Goal: Transaction & Acquisition: Purchase product/service

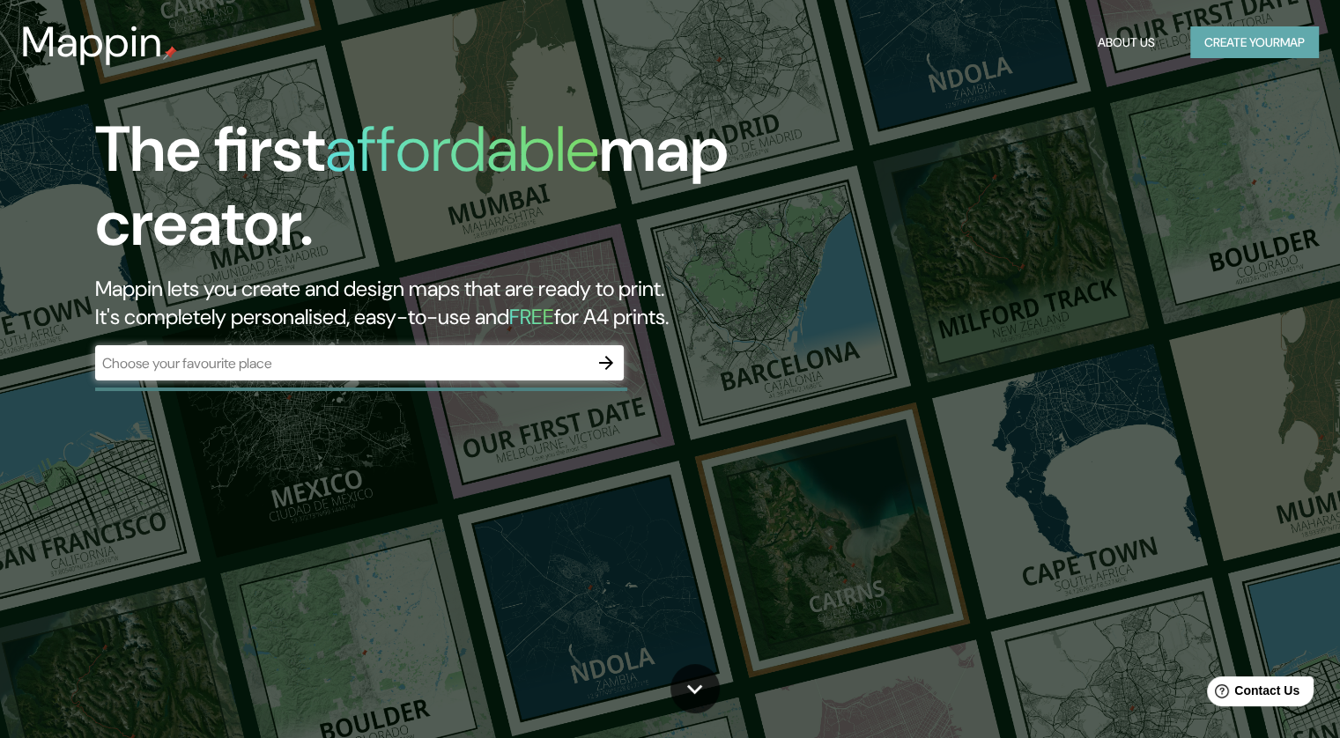
click at [1244, 50] on button "Create your map" at bounding box center [1254, 42] width 129 height 33
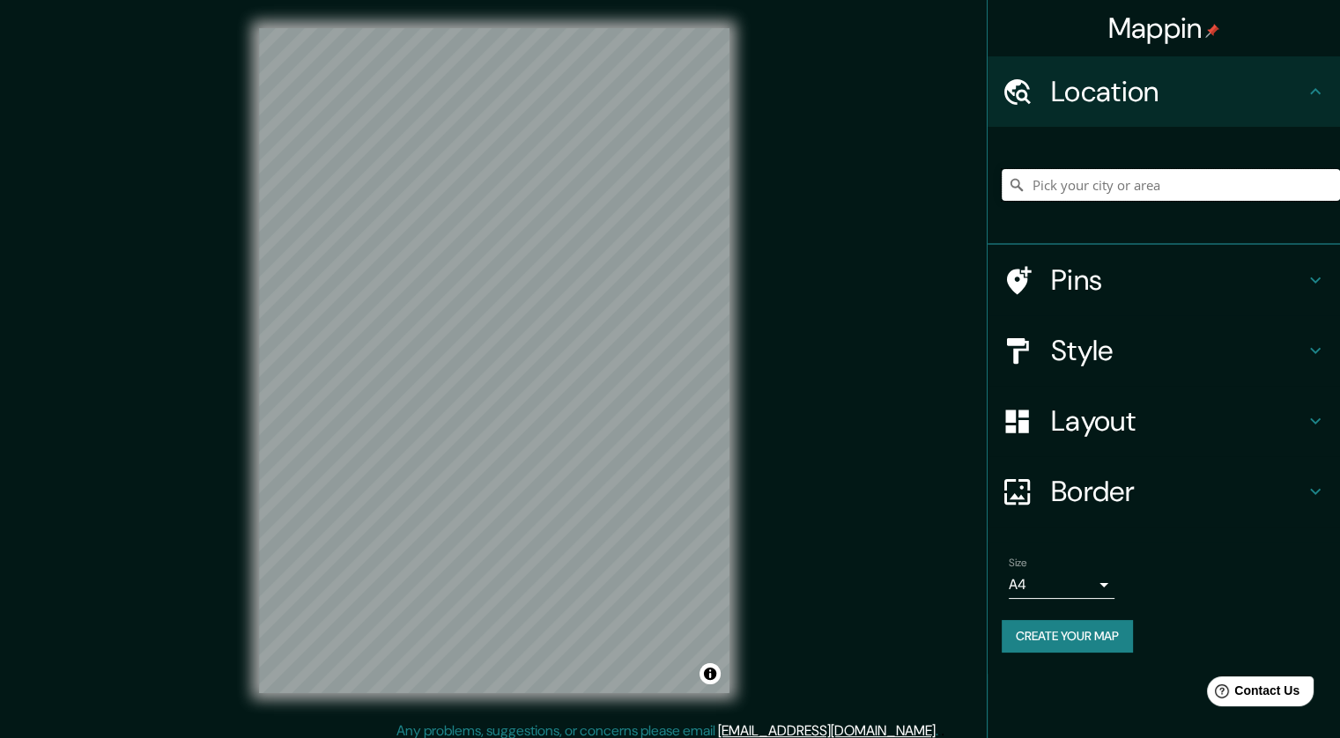
click at [1046, 182] on input "Pick your city or area" at bounding box center [1170, 185] width 338 height 32
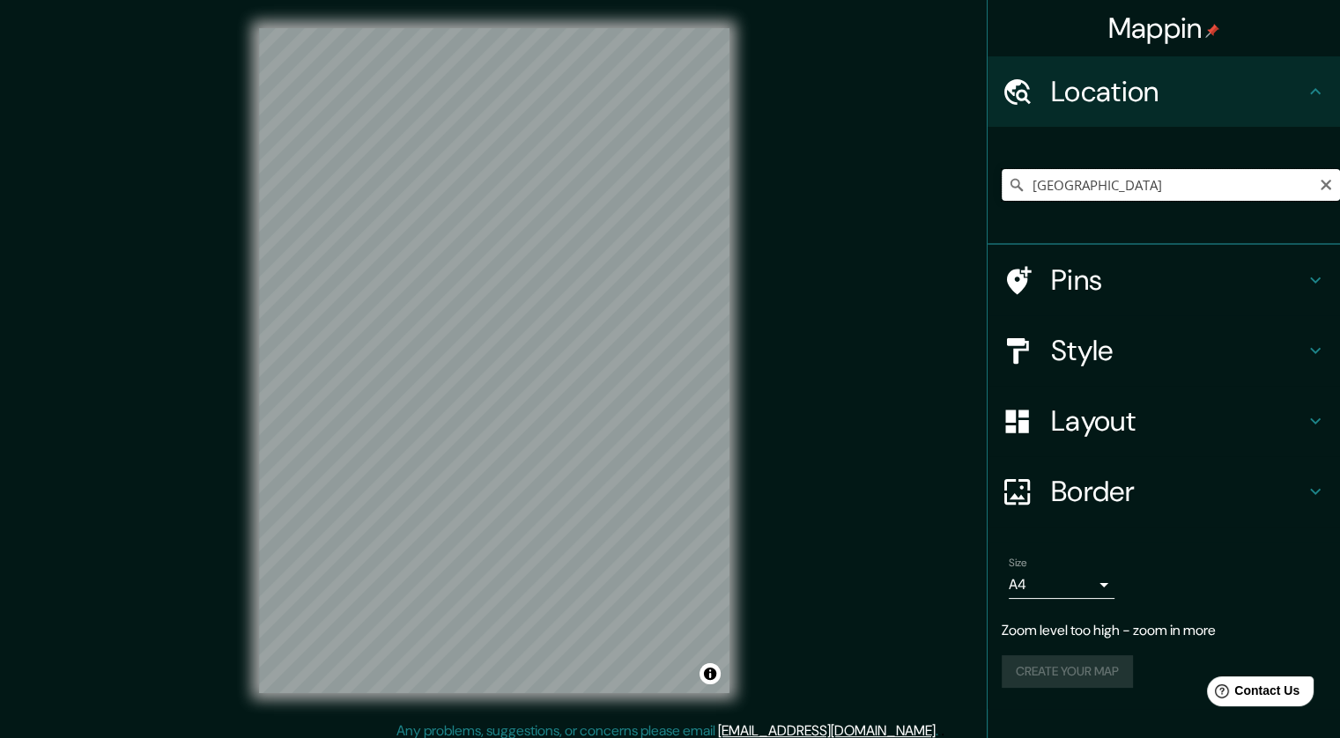
click at [1077, 185] on input "[GEOGRAPHIC_DATA]" at bounding box center [1170, 185] width 338 height 32
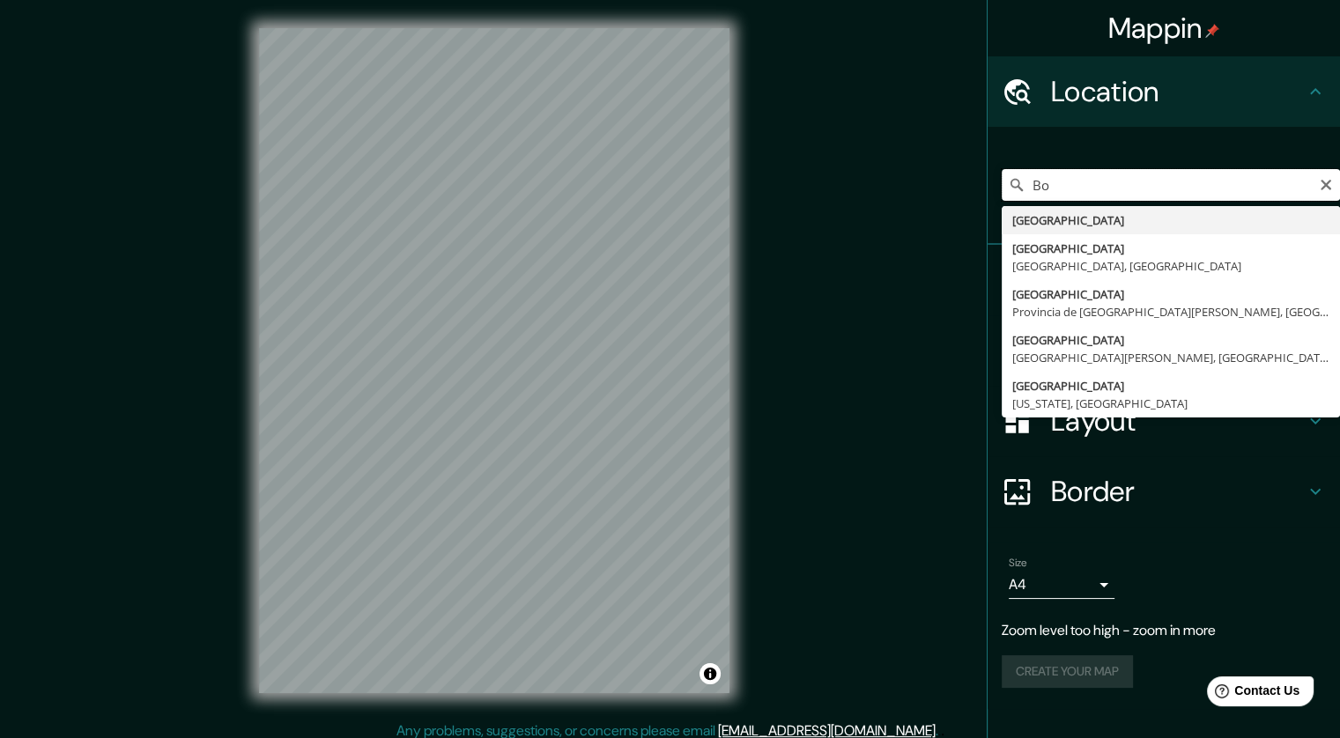
type input "B"
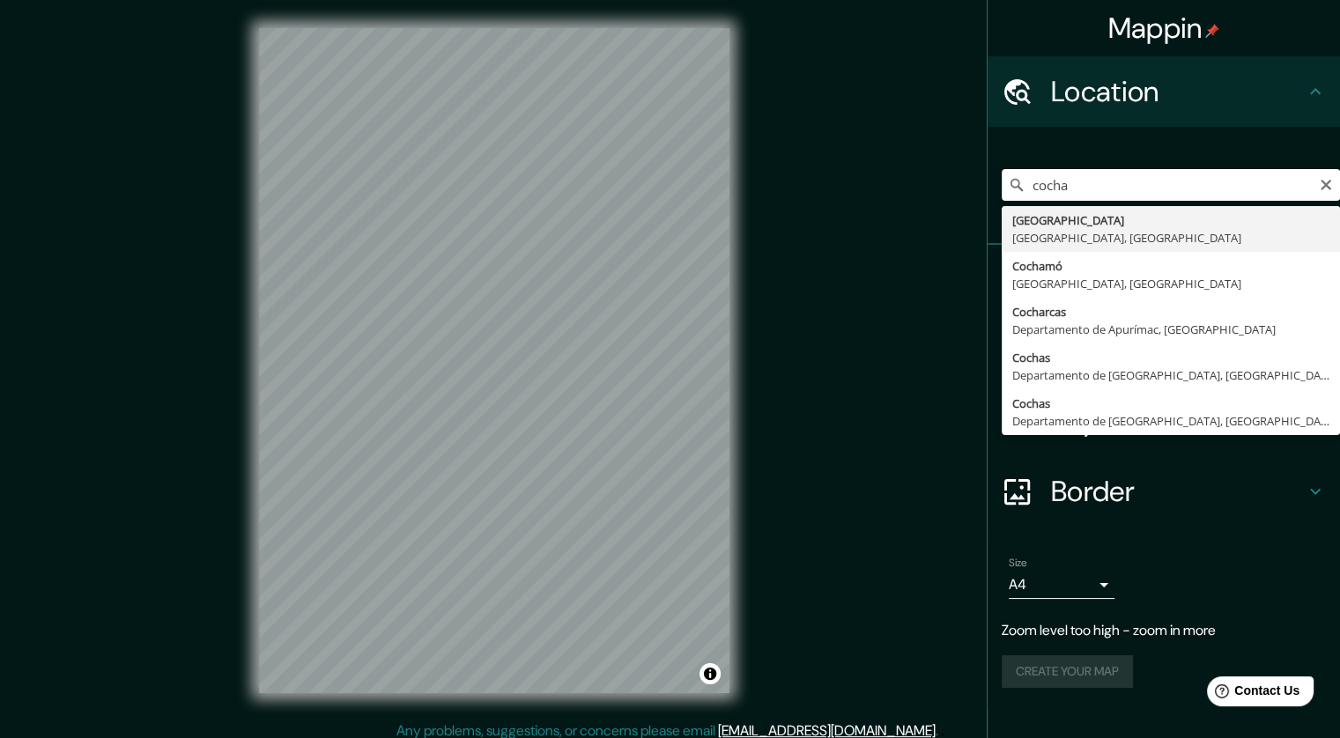
type input "[GEOGRAPHIC_DATA], [GEOGRAPHIC_DATA], [GEOGRAPHIC_DATA]"
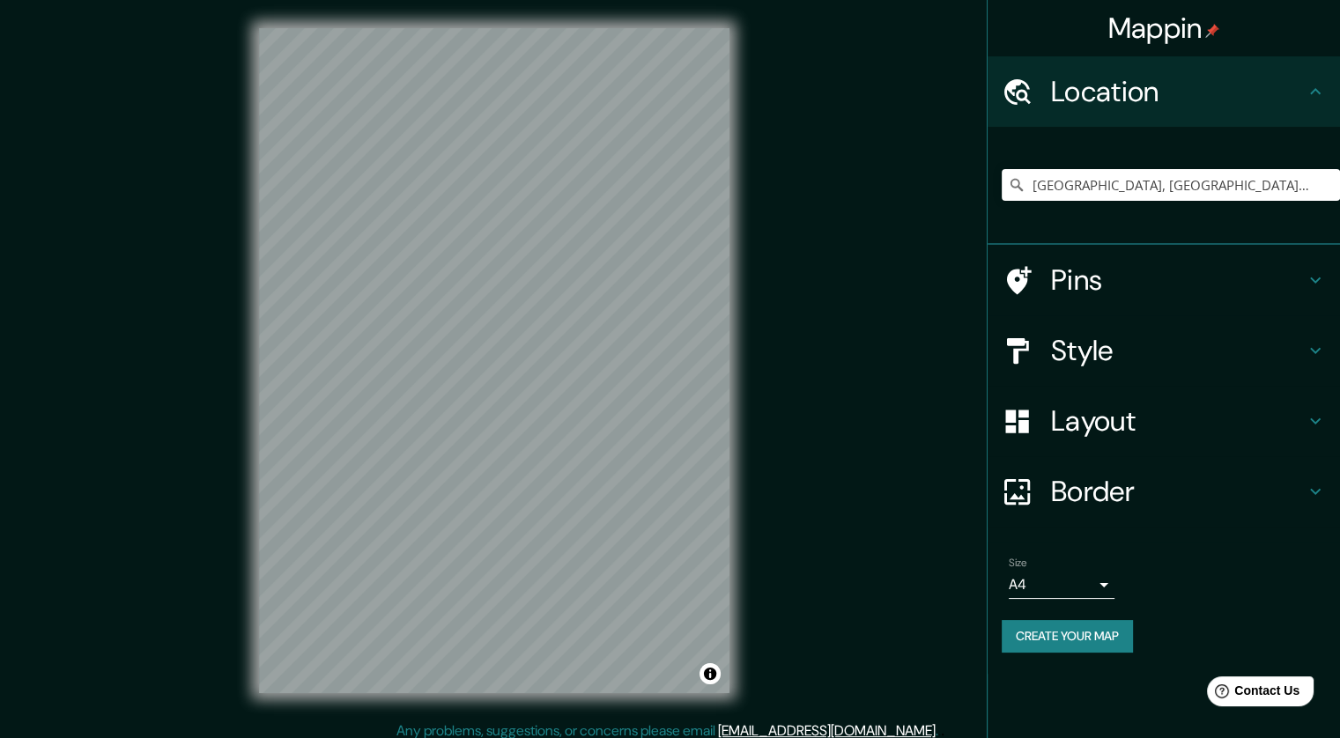
click at [1120, 361] on h4 "Style" at bounding box center [1178, 350] width 254 height 35
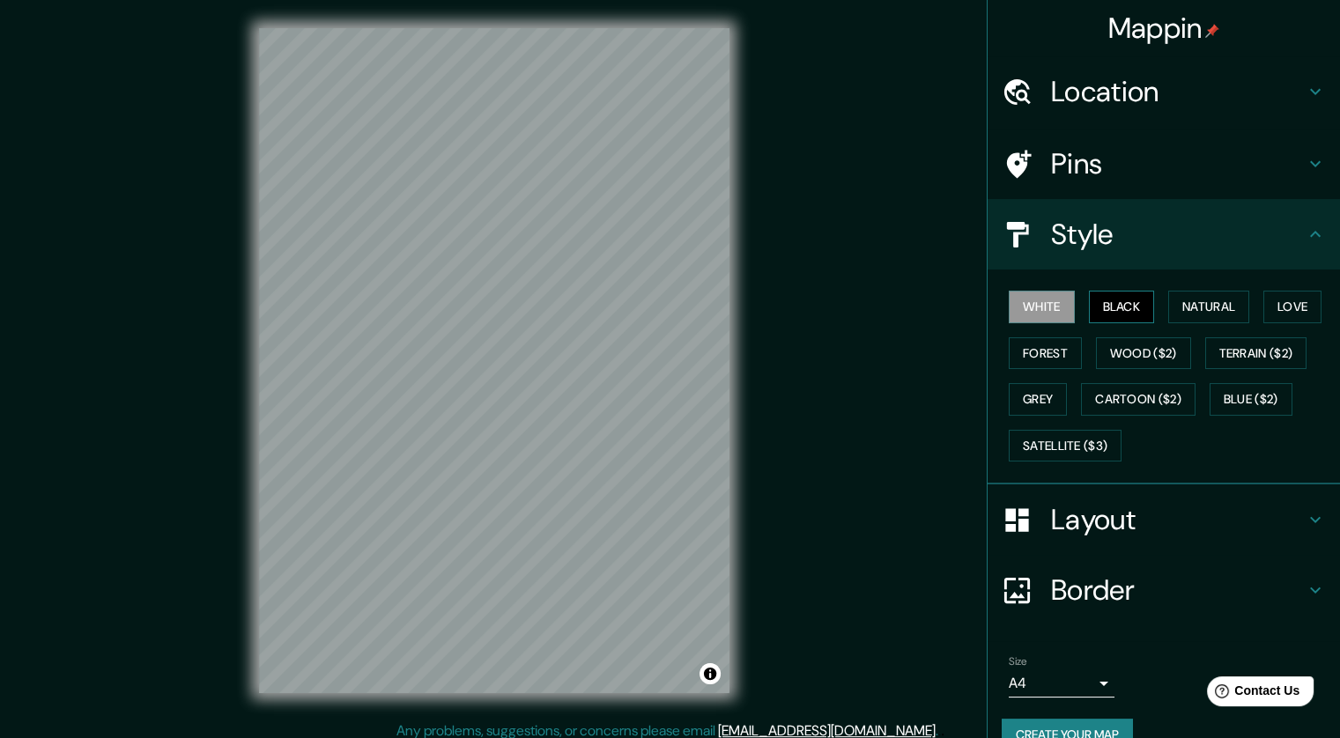
click at [1089, 302] on button "Black" at bounding box center [1122, 307] width 66 height 33
click at [1039, 306] on button "White" at bounding box center [1041, 307] width 66 height 33
click at [1027, 338] on button "Forest" at bounding box center [1044, 353] width 73 height 33
click at [1025, 388] on button "Grey" at bounding box center [1037, 399] width 58 height 33
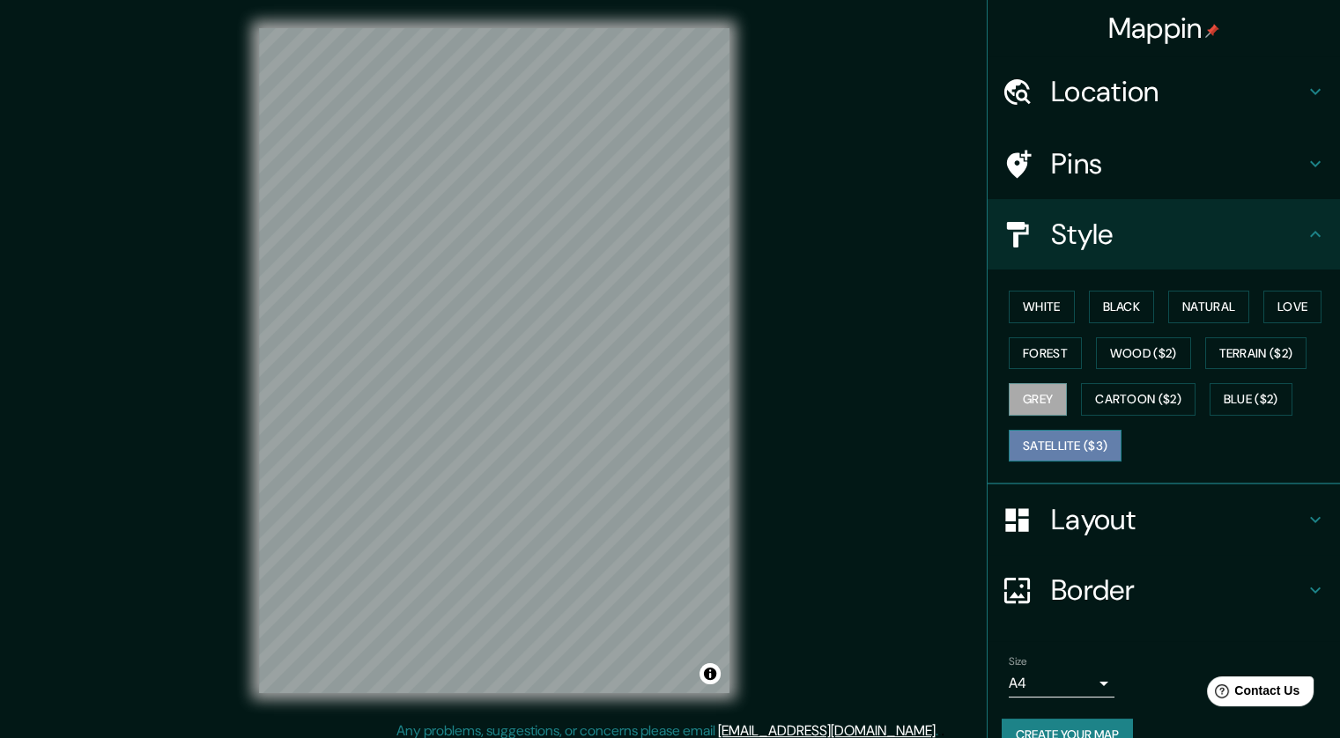
click at [1030, 440] on button "Satellite ($3)" at bounding box center [1064, 446] width 113 height 33
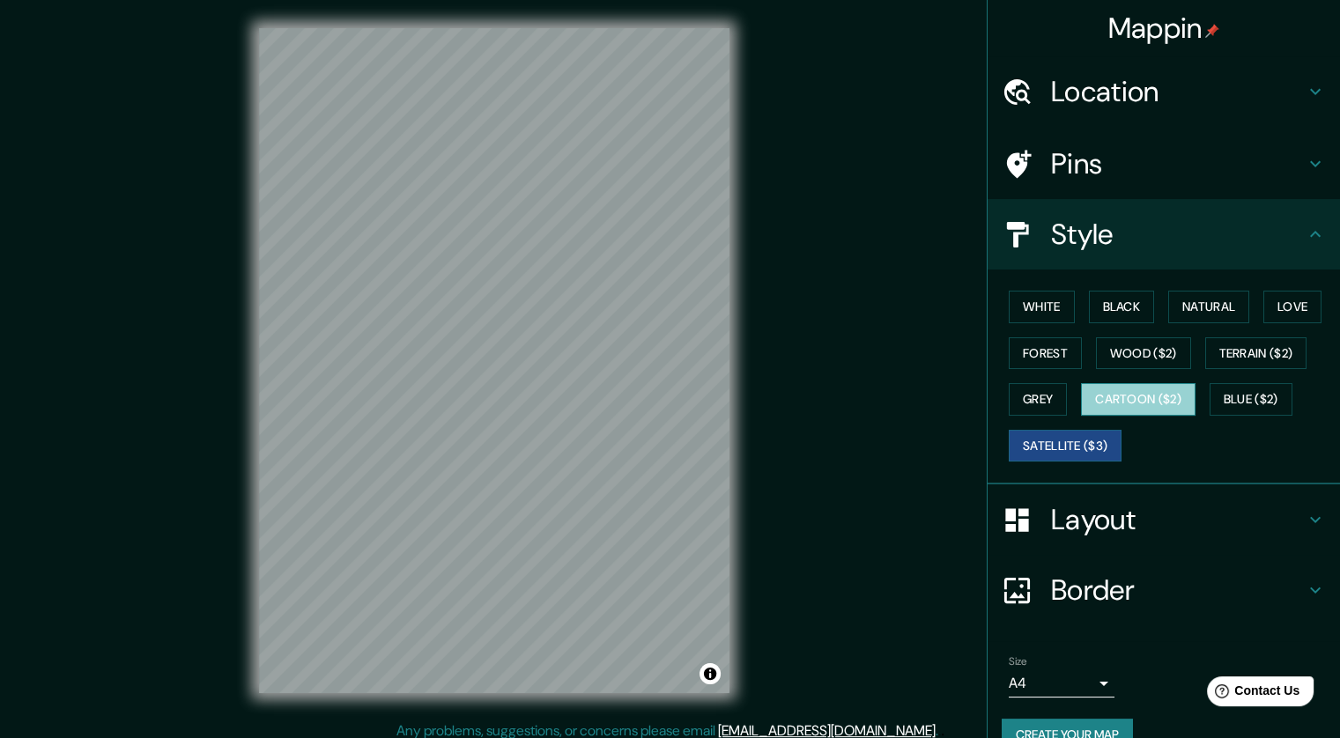
click at [1088, 395] on button "Cartoon ($2)" at bounding box center [1138, 399] width 114 height 33
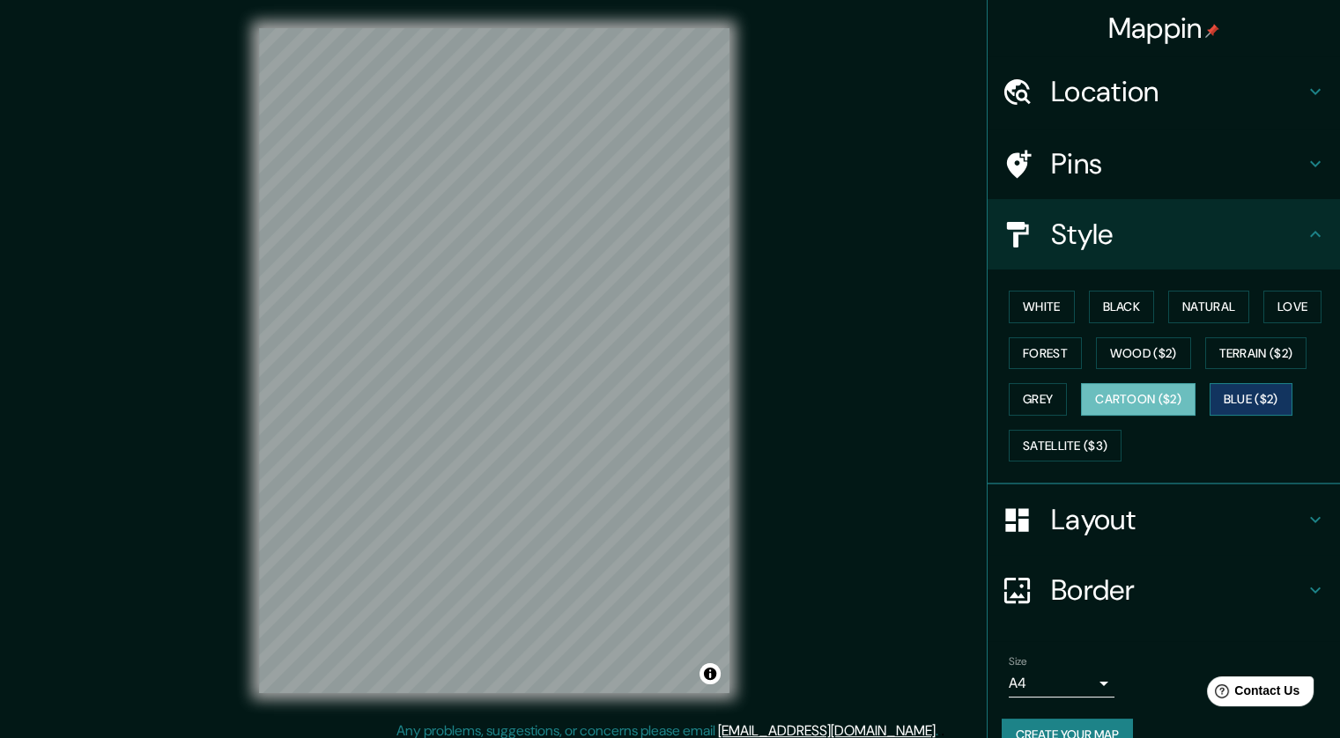
click at [1226, 394] on button "Blue ($2)" at bounding box center [1250, 399] width 83 height 33
click at [1077, 431] on button "Satellite ($3)" at bounding box center [1064, 446] width 113 height 33
click at [1177, 383] on button "Cartoon ($2)" at bounding box center [1138, 399] width 114 height 33
click at [1258, 399] on button "Blue ($2)" at bounding box center [1250, 399] width 83 height 33
click at [1256, 360] on button "Terrain ($2)" at bounding box center [1256, 353] width 102 height 33
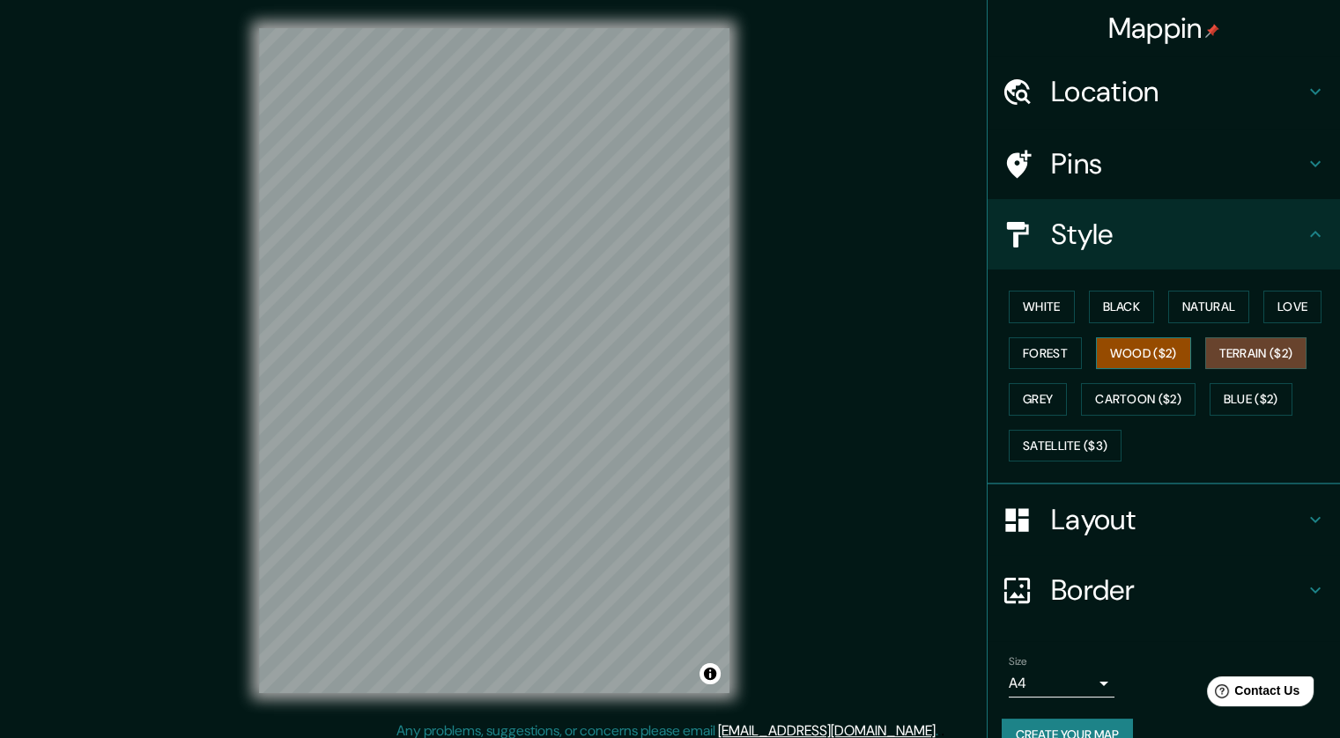
click at [1134, 344] on button "Wood ($2)" at bounding box center [1143, 353] width 95 height 33
click at [1034, 348] on button "Forest" at bounding box center [1044, 353] width 73 height 33
click at [1096, 358] on button "Wood ($2)" at bounding box center [1143, 353] width 95 height 33
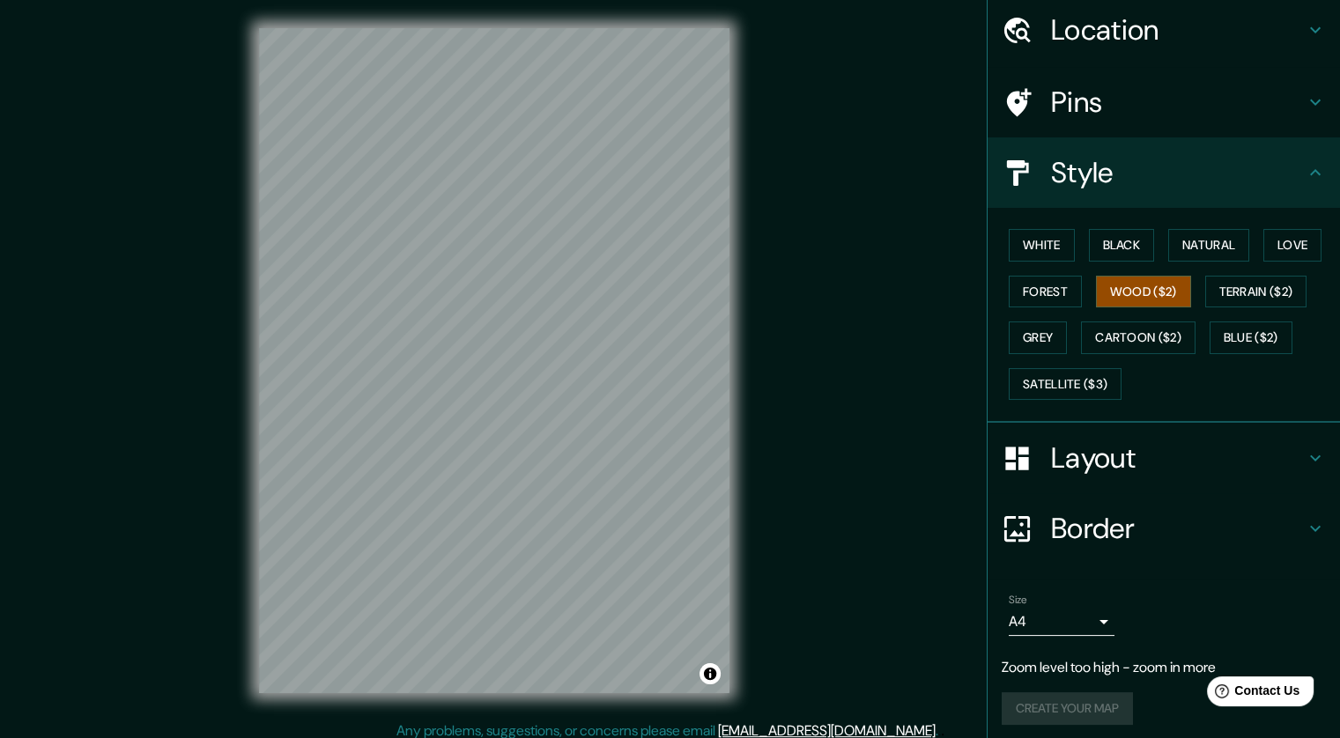
scroll to position [66, 0]
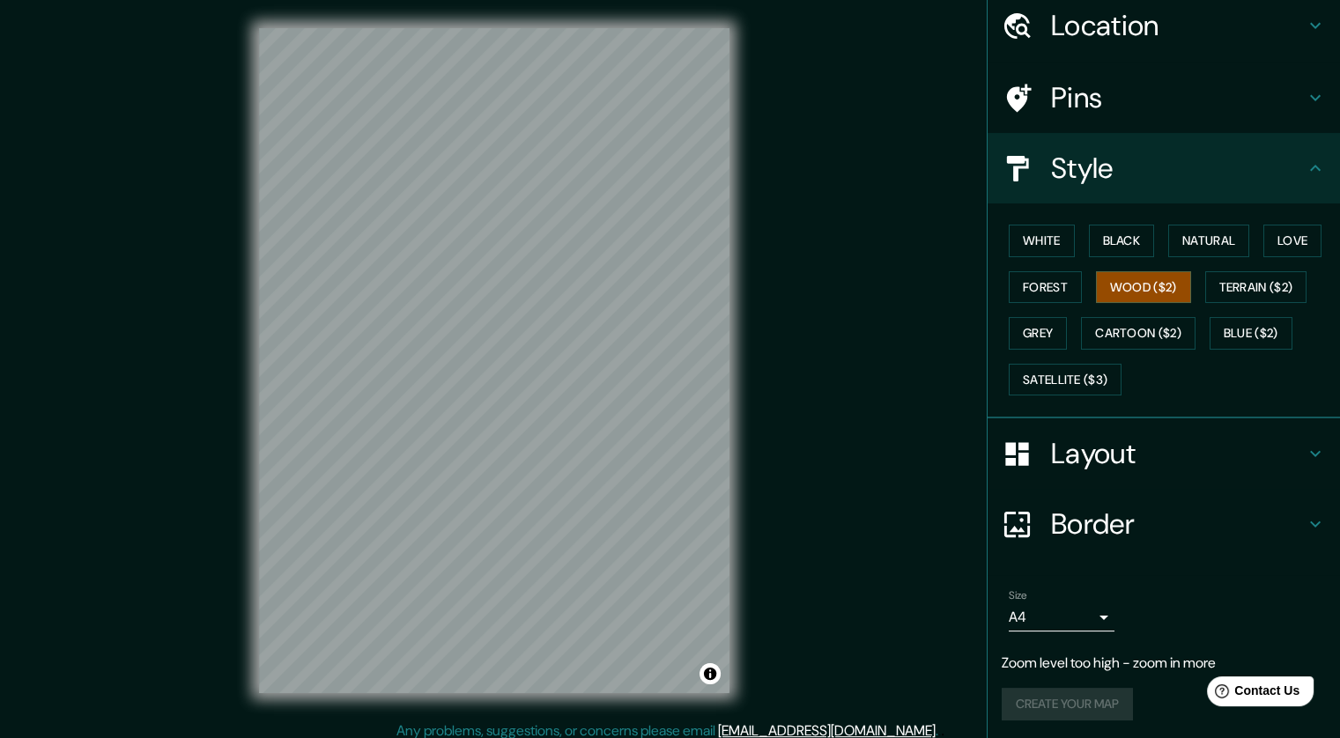
click at [1077, 623] on body "Mappin Location [GEOGRAPHIC_DATA], [GEOGRAPHIC_DATA], [GEOGRAPHIC_DATA] Pins St…" at bounding box center [670, 369] width 1340 height 738
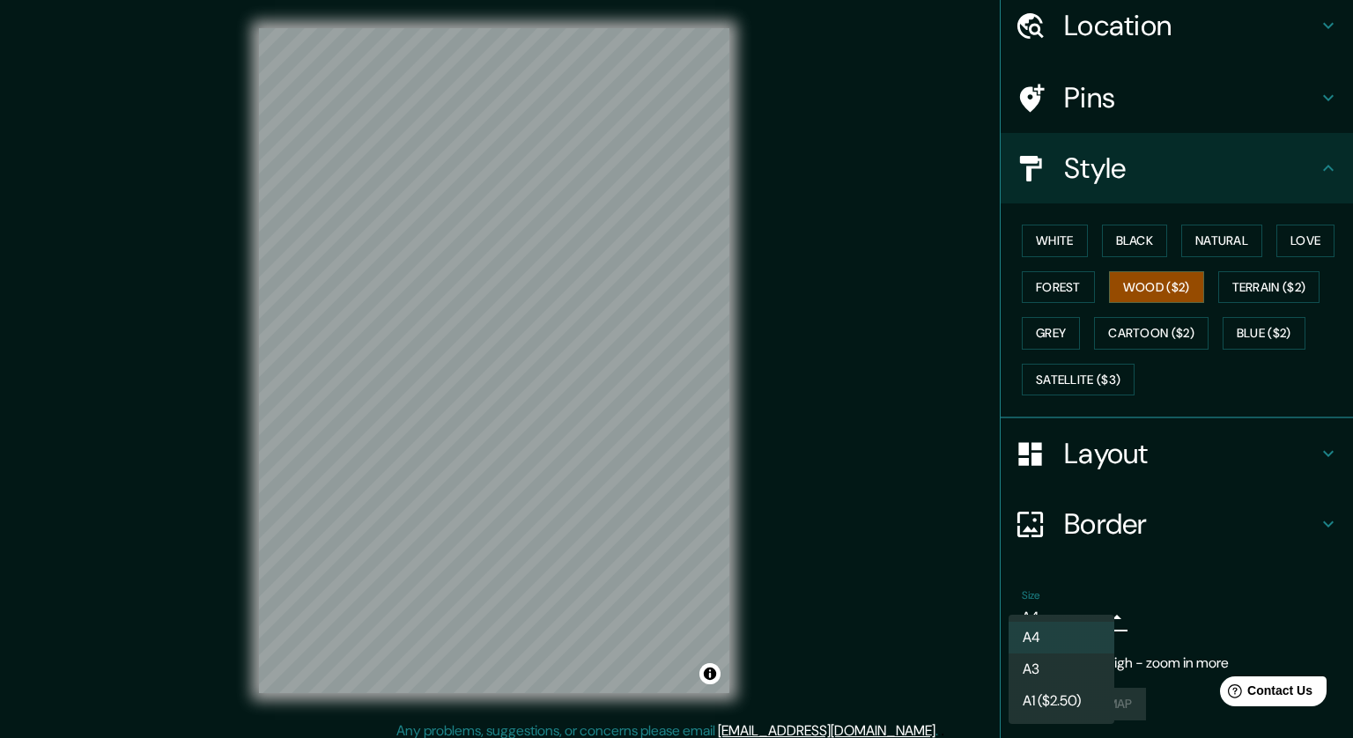
click at [1047, 668] on li "A3" at bounding box center [1061, 669] width 106 height 32
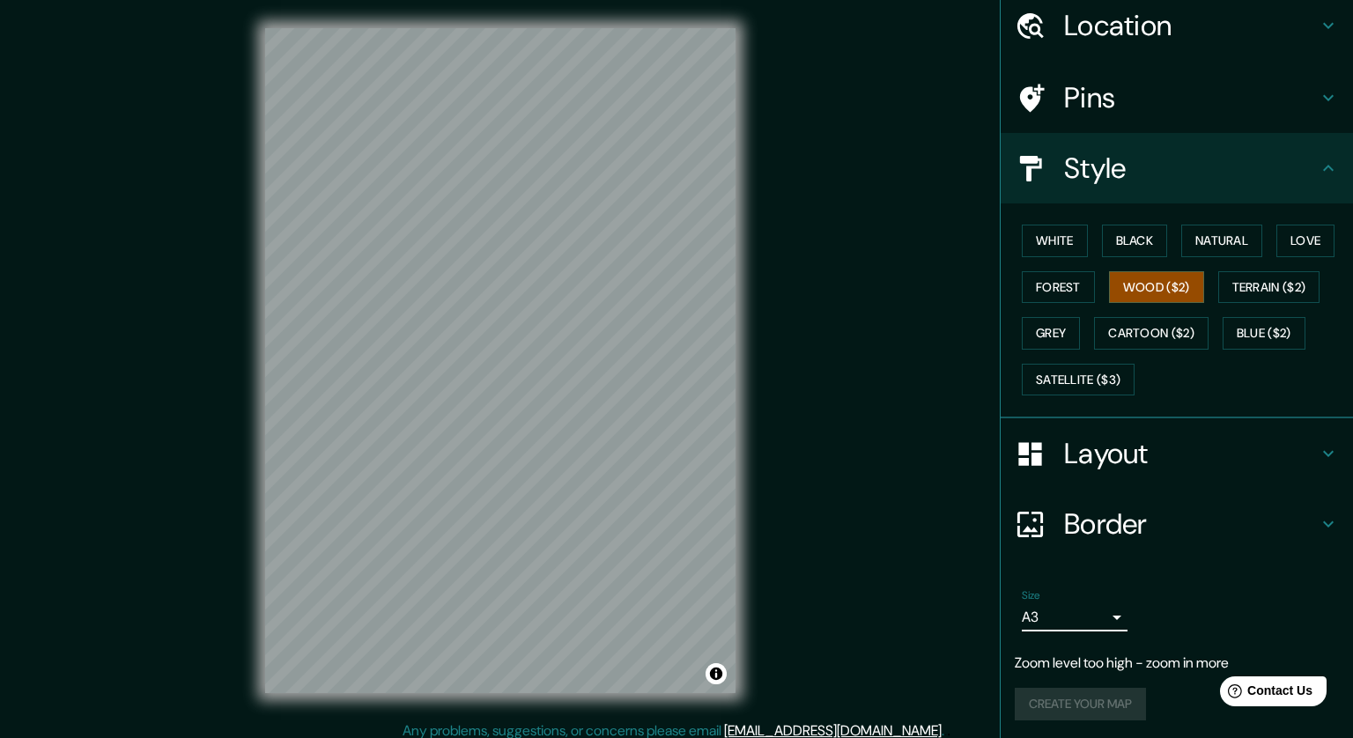
click at [1050, 612] on body "Mappin Location [GEOGRAPHIC_DATA], [GEOGRAPHIC_DATA], [GEOGRAPHIC_DATA] Pins St…" at bounding box center [676, 369] width 1353 height 738
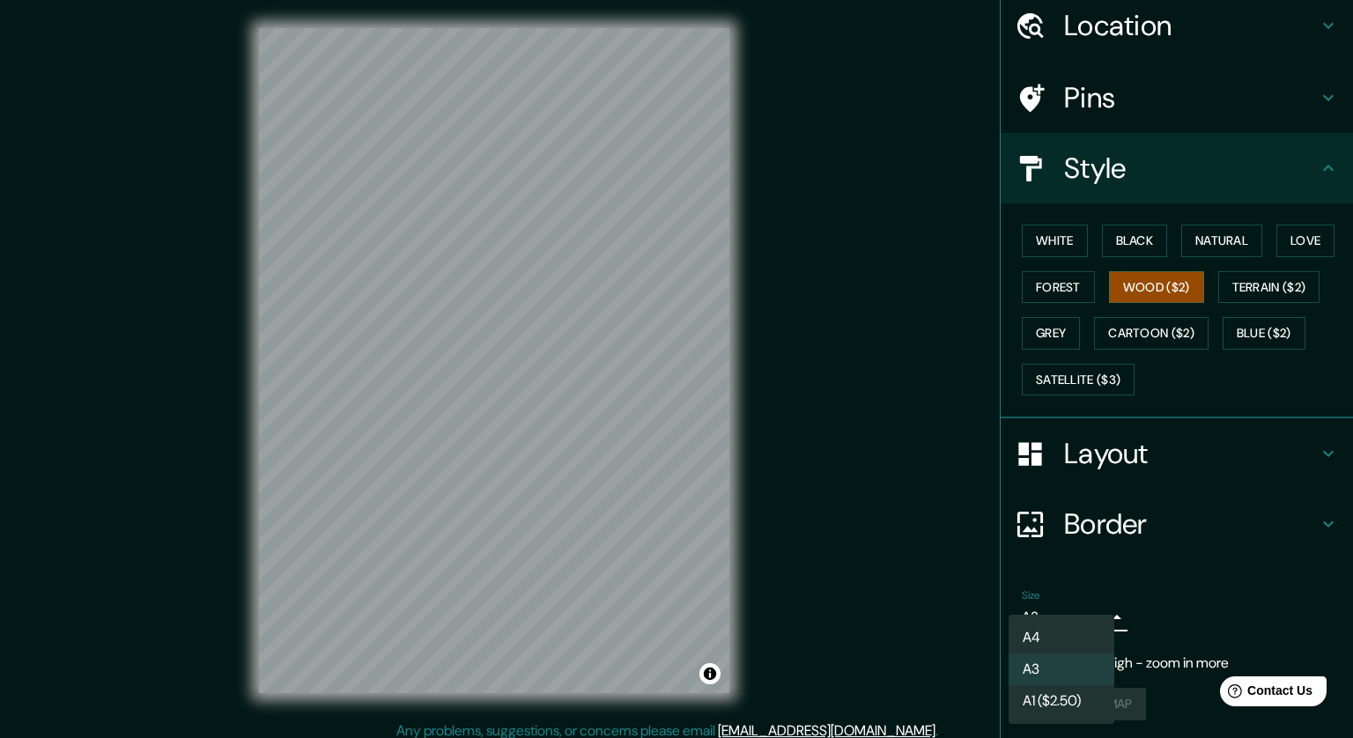
click at [1041, 668] on li "A3" at bounding box center [1061, 669] width 106 height 32
click at [1046, 625] on body "Mappin Location [GEOGRAPHIC_DATA], [GEOGRAPHIC_DATA], [GEOGRAPHIC_DATA] Pins St…" at bounding box center [676, 369] width 1353 height 738
click at [1044, 695] on li "A1 ($2.50)" at bounding box center [1061, 701] width 106 height 32
type input "a3"
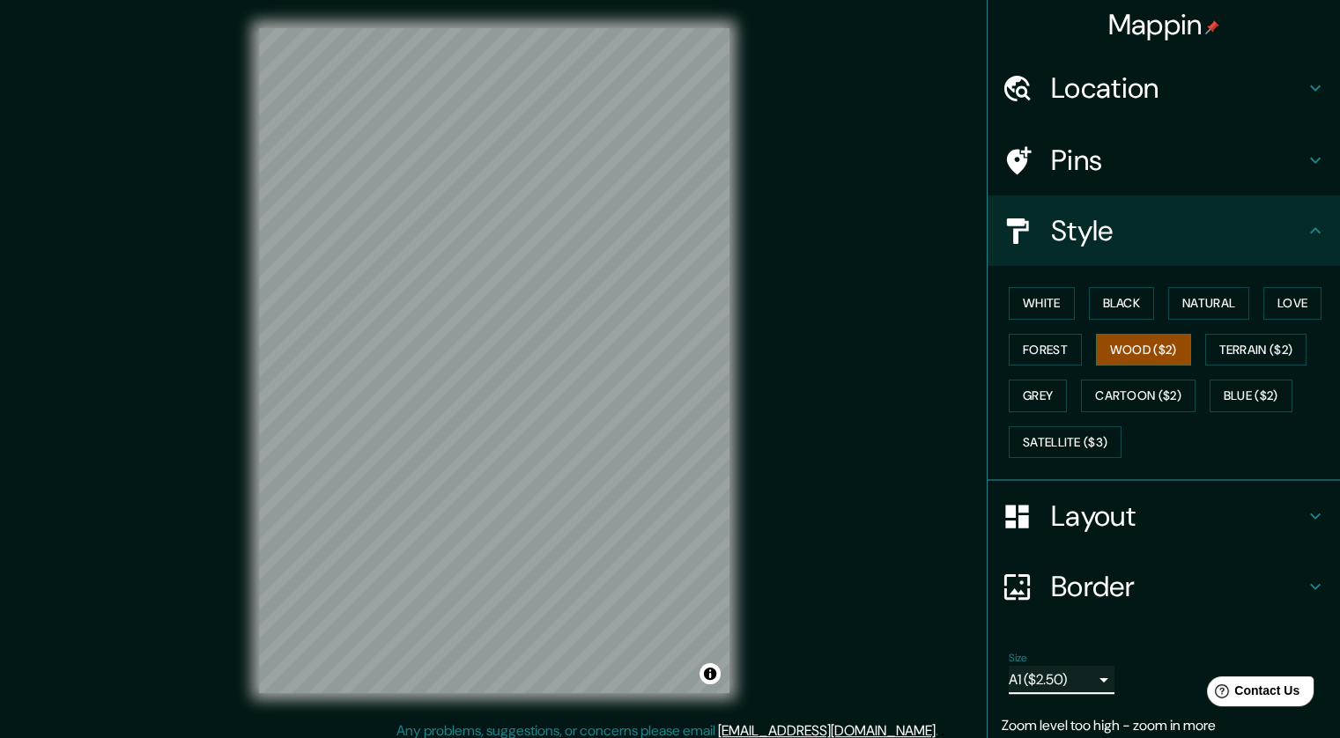
scroll to position [0, 0]
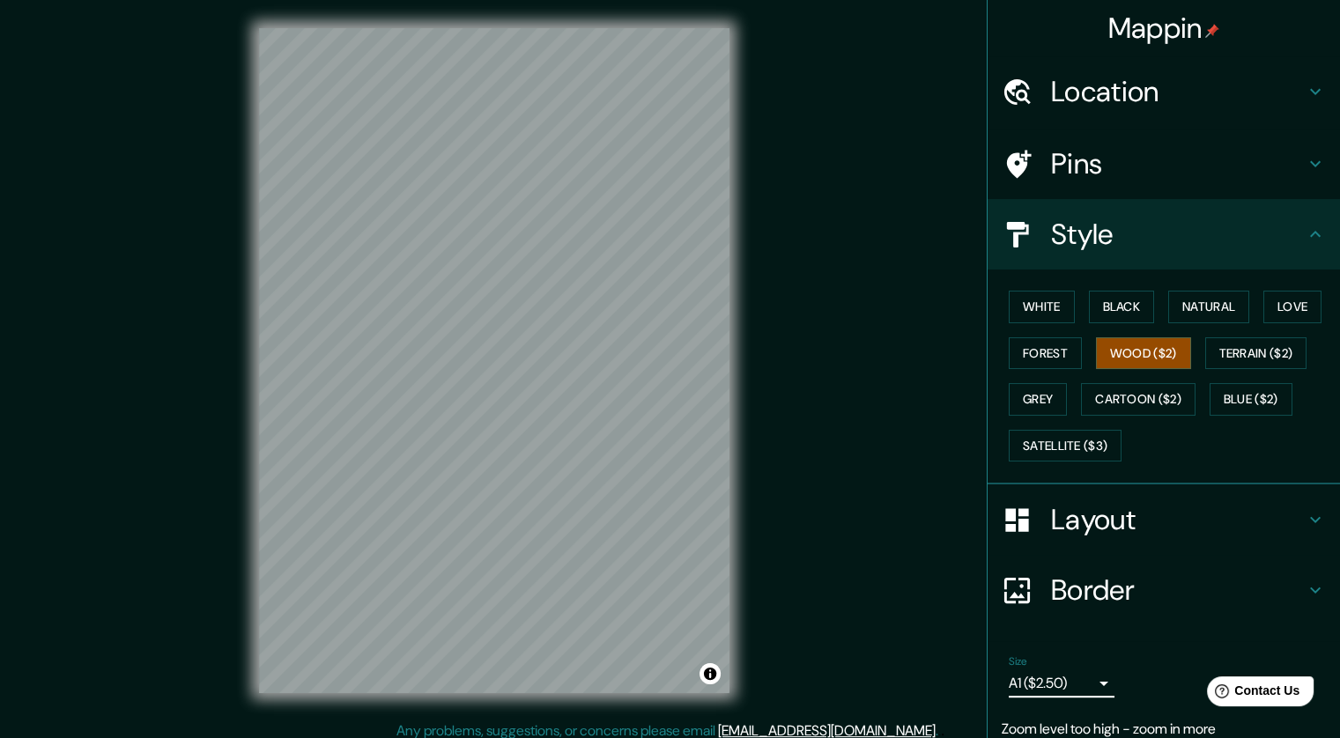
click at [1096, 240] on h4 "Style" at bounding box center [1178, 234] width 254 height 35
click at [1051, 521] on h4 "Layout" at bounding box center [1178, 519] width 254 height 35
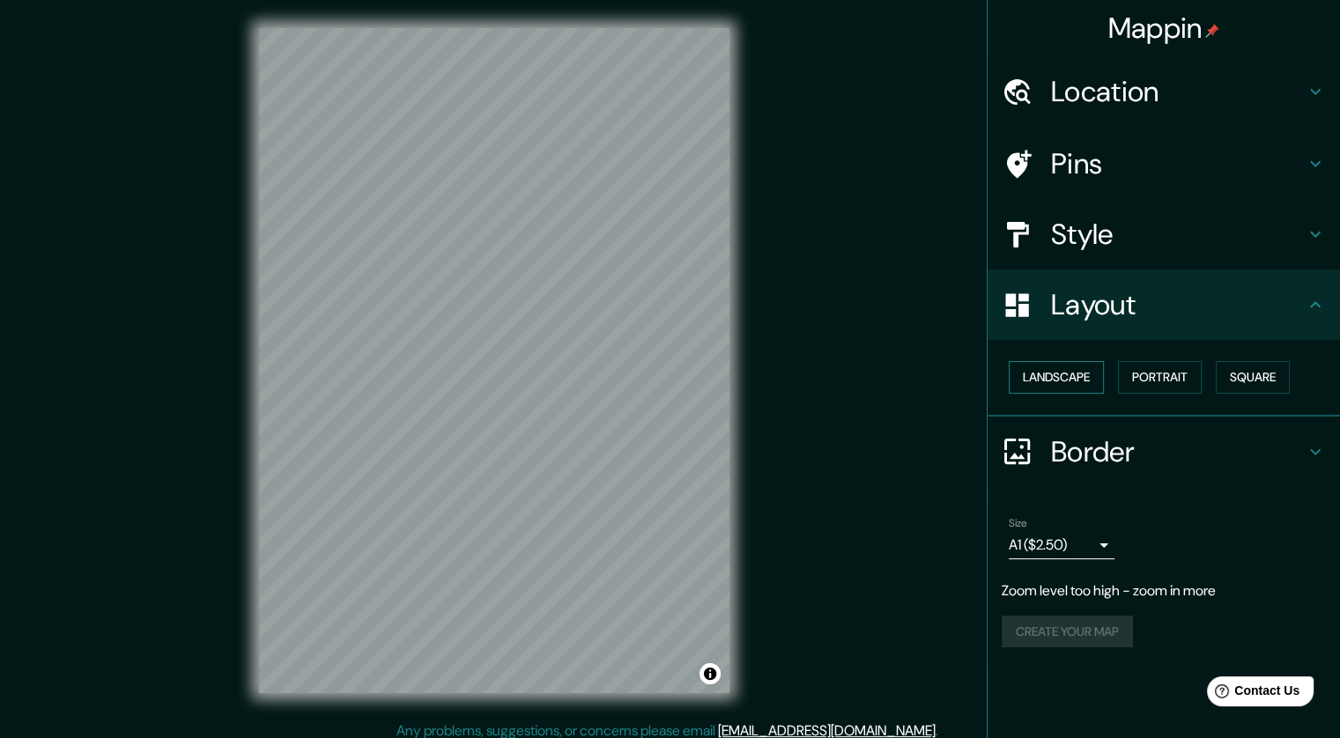
click at [1068, 378] on button "Landscape" at bounding box center [1055, 377] width 95 height 33
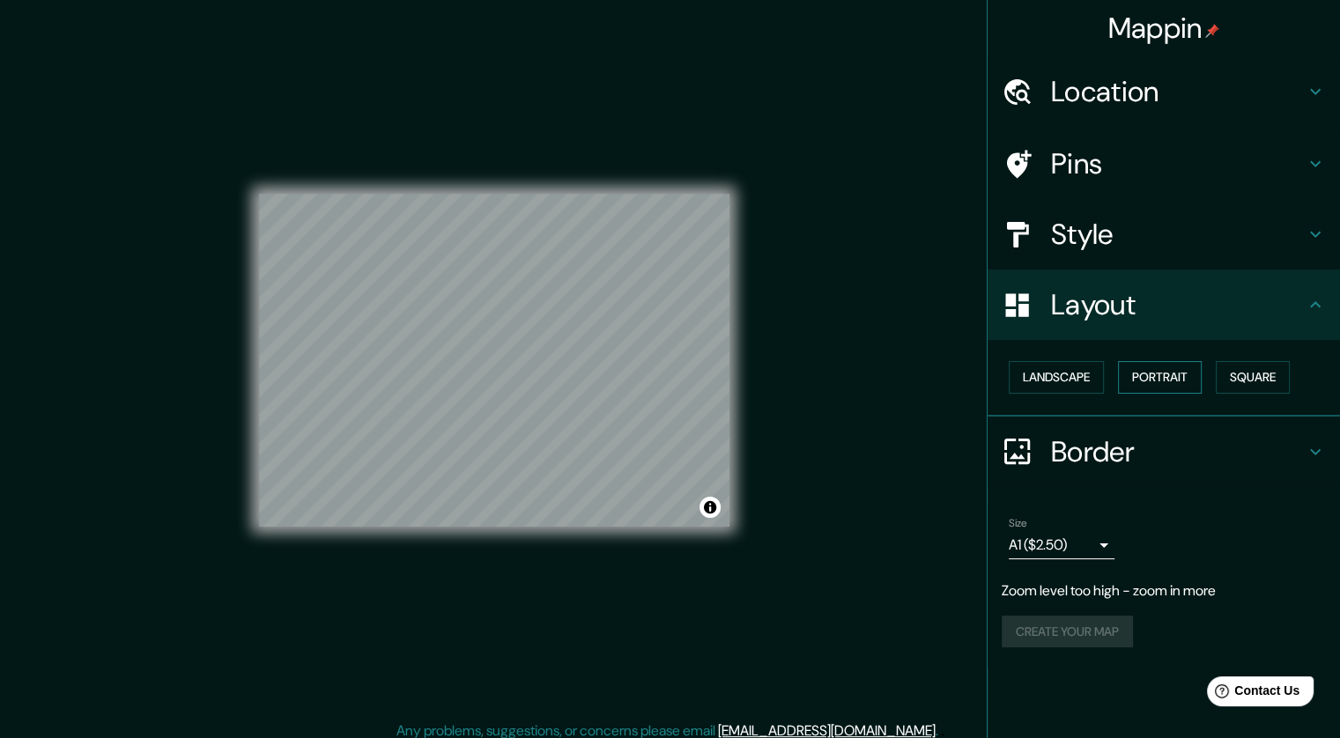
click at [1144, 378] on button "Portrait" at bounding box center [1160, 377] width 84 height 33
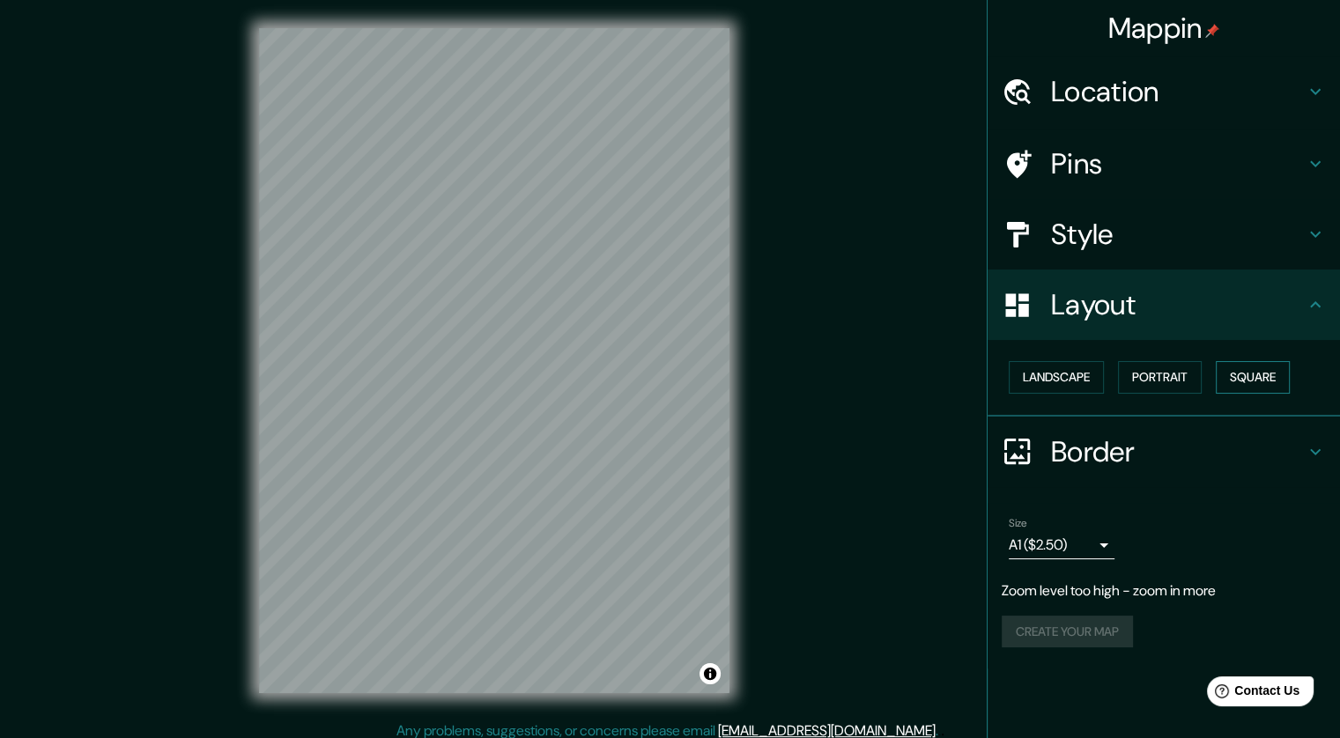
click at [1222, 386] on button "Square" at bounding box center [1252, 377] width 74 height 33
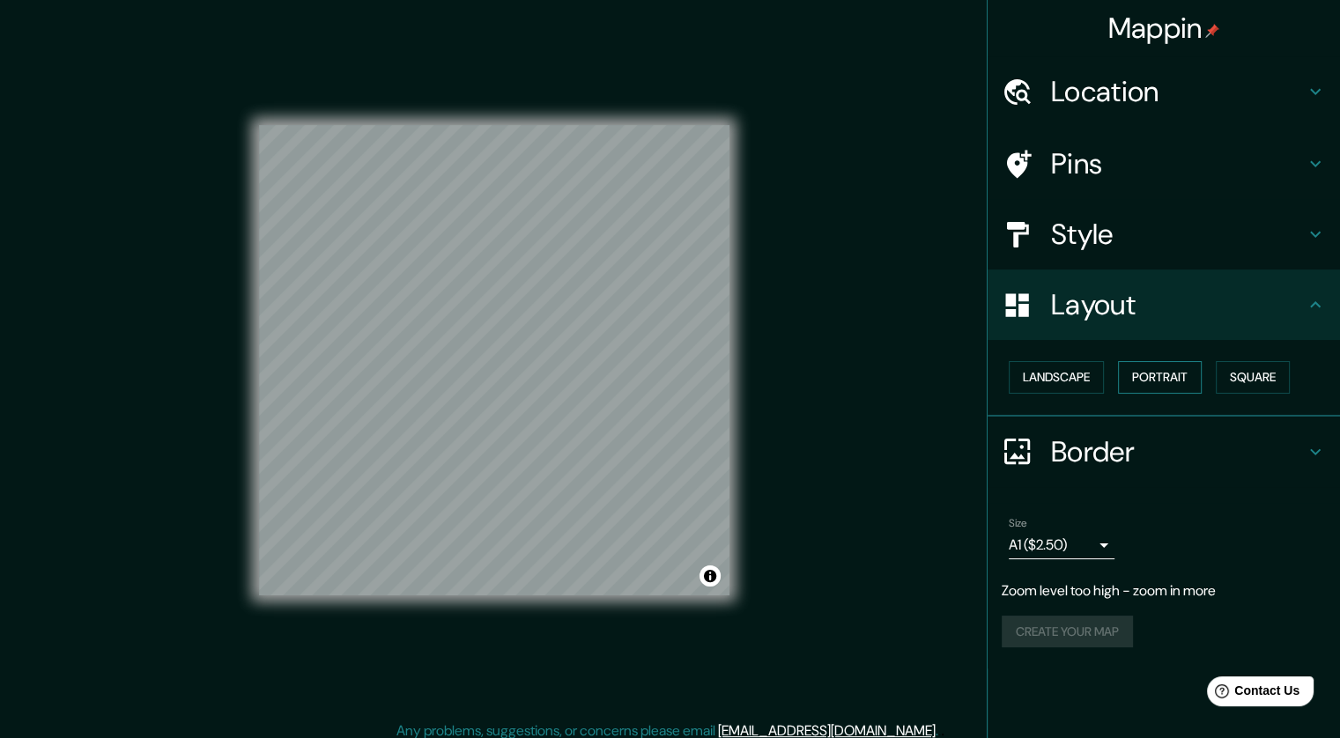
click at [1177, 385] on button "Portrait" at bounding box center [1160, 377] width 84 height 33
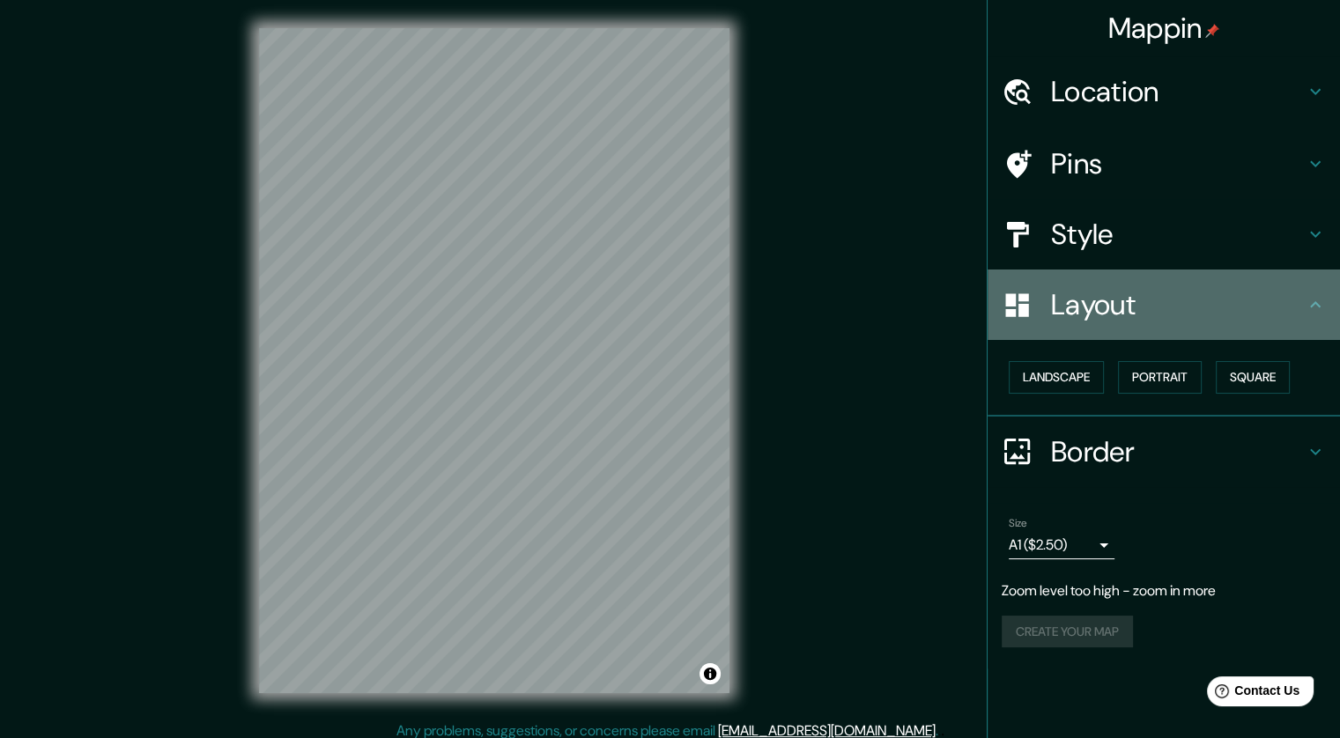
click at [1050, 297] on div at bounding box center [1025, 305] width 49 height 31
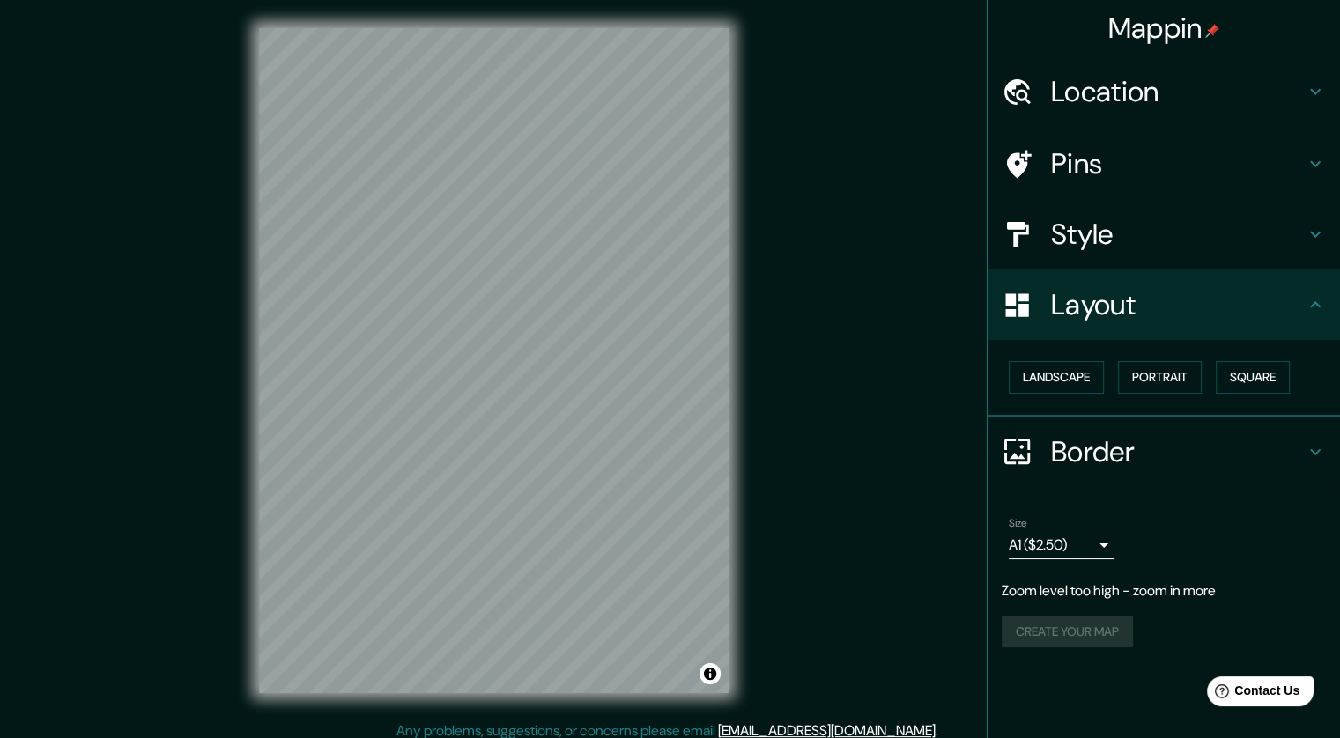
click at [1075, 240] on h4 "Style" at bounding box center [1178, 234] width 254 height 35
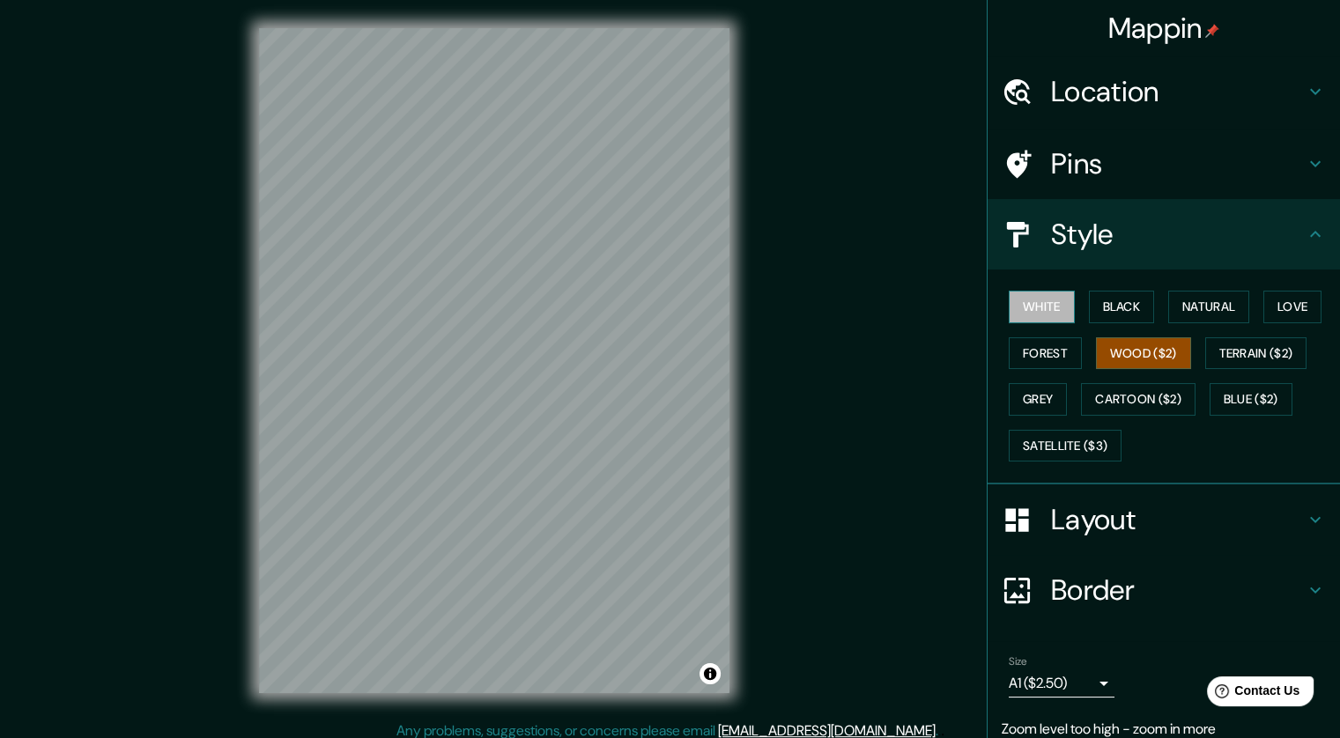
click at [1049, 302] on button "White" at bounding box center [1041, 307] width 66 height 33
click at [1074, 302] on div "White Black Natural Love Forest Wood ($2) Terrain ($2) Grey Cartoon ($2) Blue (…" at bounding box center [1170, 376] width 338 height 185
click at [1092, 302] on button "Black" at bounding box center [1122, 307] width 66 height 33
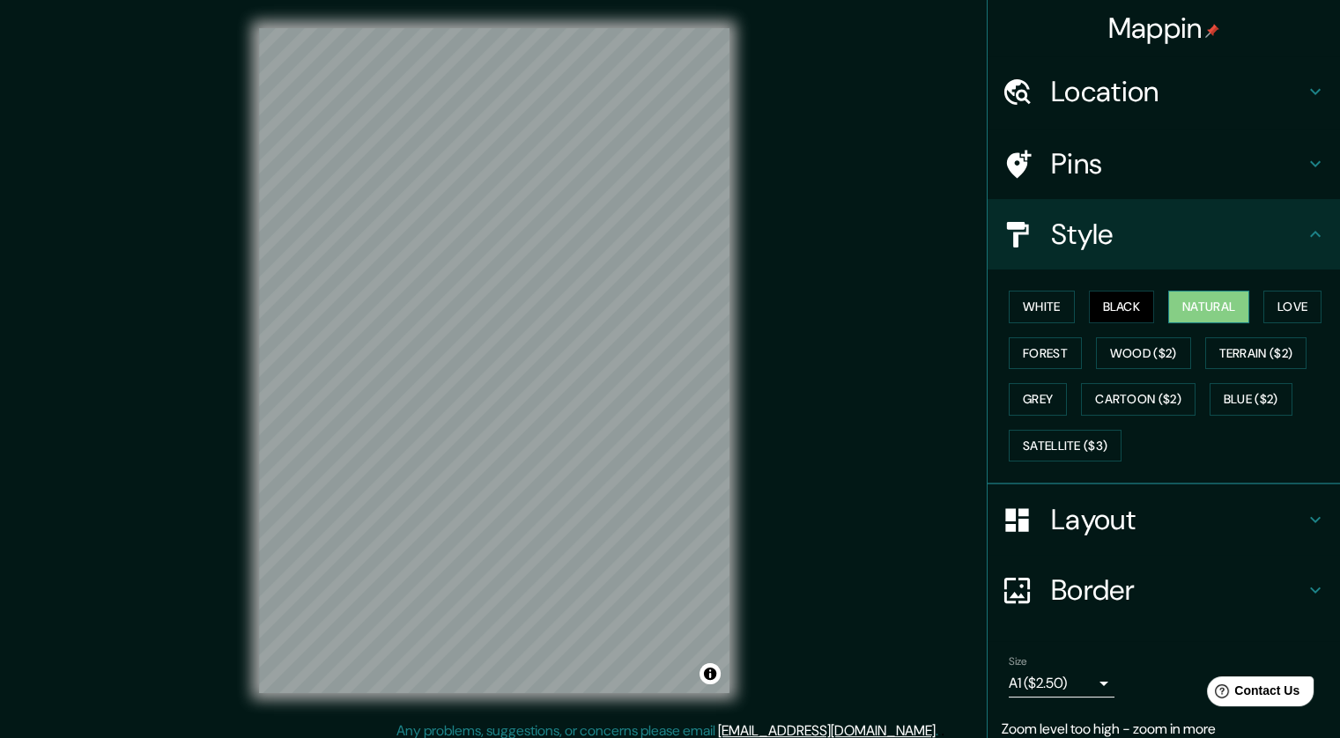
click at [1171, 300] on button "Natural" at bounding box center [1208, 307] width 81 height 33
click at [1286, 297] on button "Love" at bounding box center [1292, 307] width 58 height 33
click at [1038, 348] on button "Forest" at bounding box center [1044, 353] width 73 height 33
click at [1038, 389] on button "Grey" at bounding box center [1037, 399] width 58 height 33
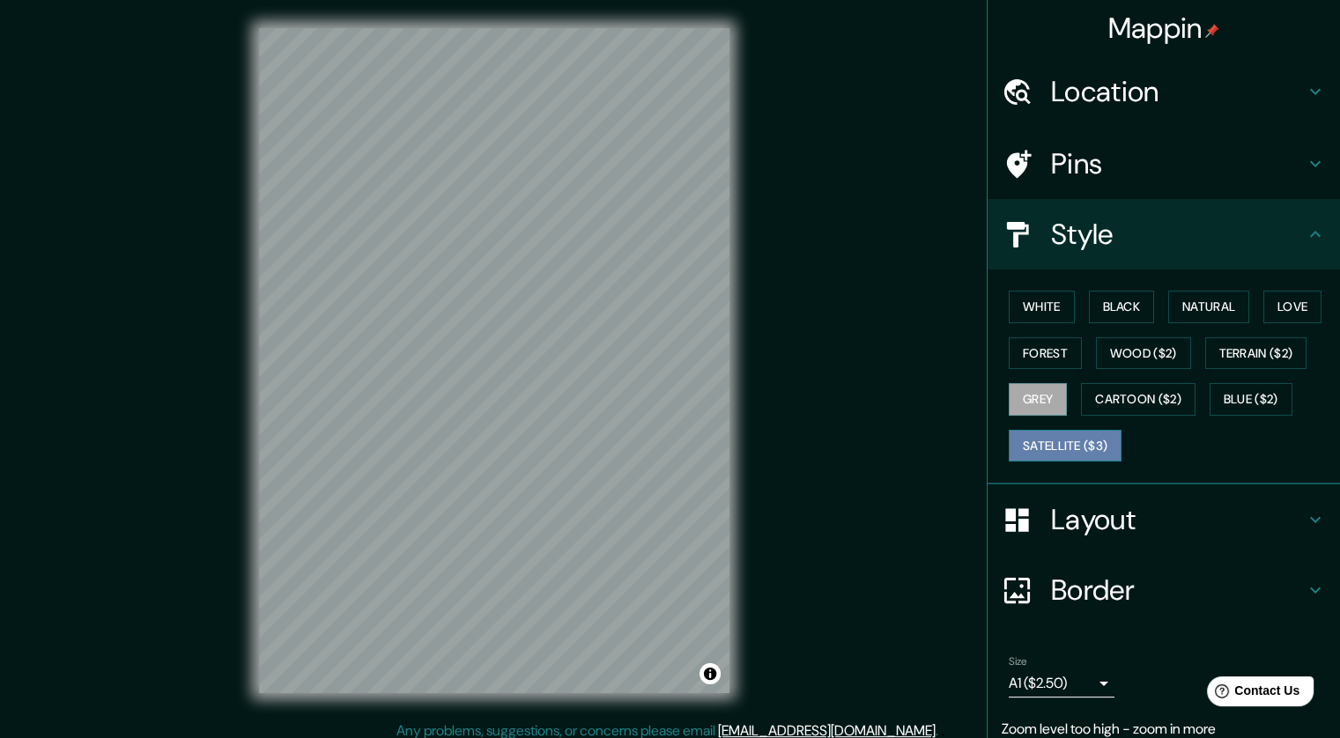
click at [1024, 439] on button "Satellite ($3)" at bounding box center [1064, 446] width 113 height 33
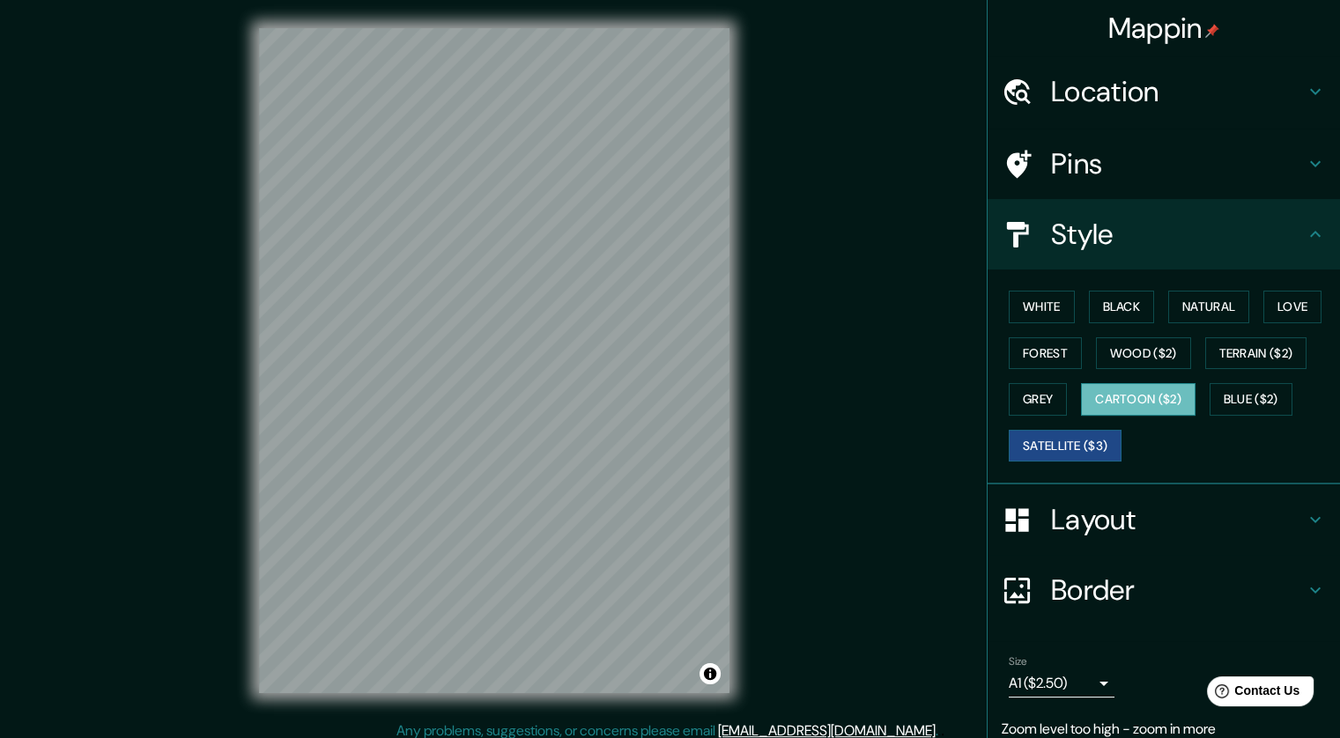
click at [1131, 390] on button "Cartoon ($2)" at bounding box center [1138, 399] width 114 height 33
click at [1223, 393] on button "Blue ($2)" at bounding box center [1250, 399] width 83 height 33
click at [1088, 437] on button "Satellite ($3)" at bounding box center [1064, 446] width 113 height 33
click at [1148, 397] on button "Cartoon ($2)" at bounding box center [1138, 399] width 114 height 33
click at [1032, 408] on button "Grey" at bounding box center [1037, 399] width 58 height 33
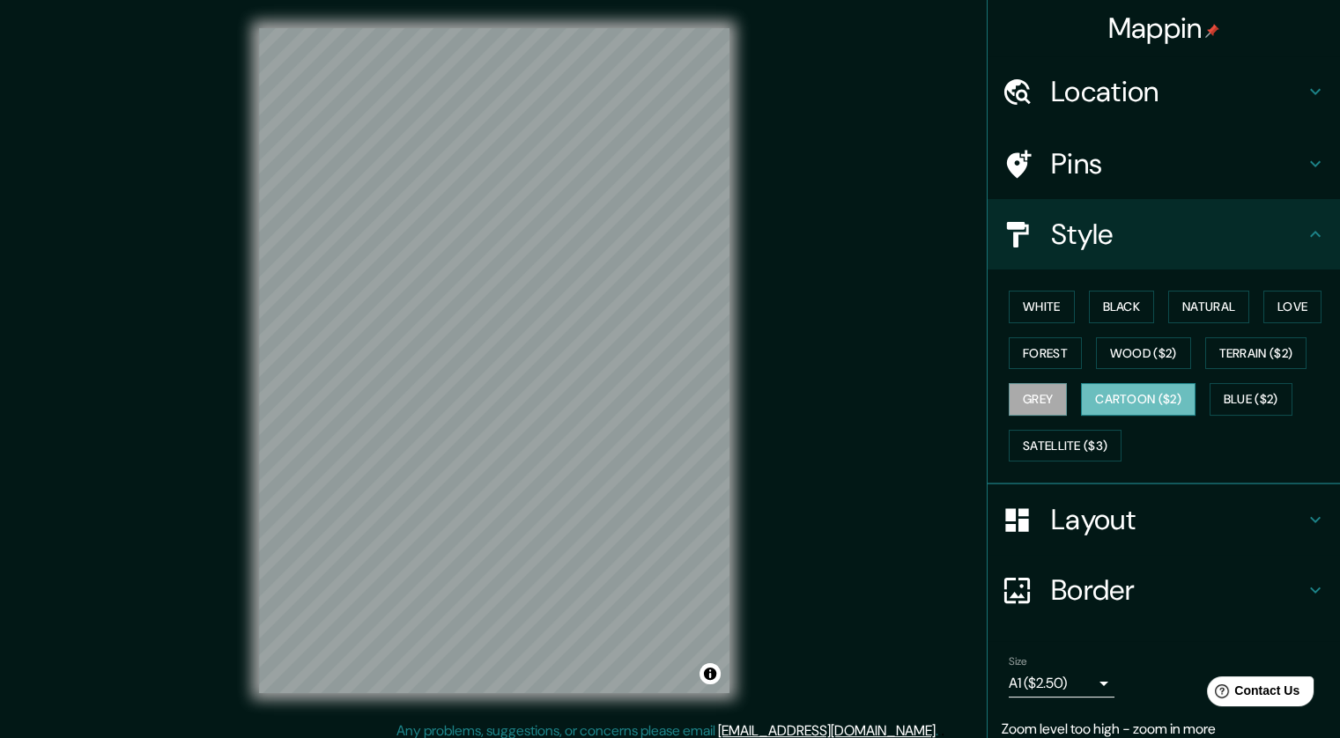
click at [1098, 400] on button "Cartoon ($2)" at bounding box center [1138, 399] width 114 height 33
click at [1126, 353] on button "Wood ($2)" at bounding box center [1143, 353] width 95 height 33
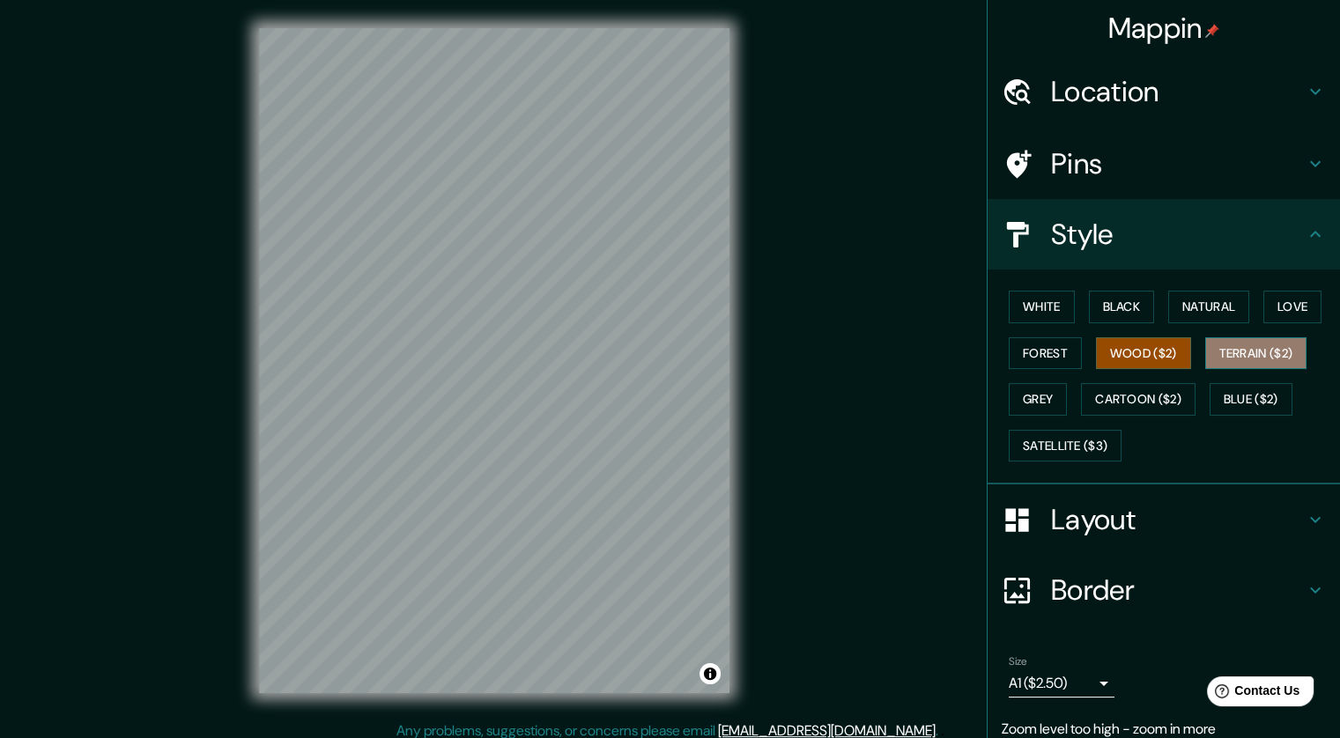
click at [1225, 359] on button "Terrain ($2)" at bounding box center [1256, 353] width 102 height 33
click at [1155, 356] on button "Wood ($2)" at bounding box center [1143, 353] width 95 height 33
